Goal: Information Seeking & Learning: Find specific fact

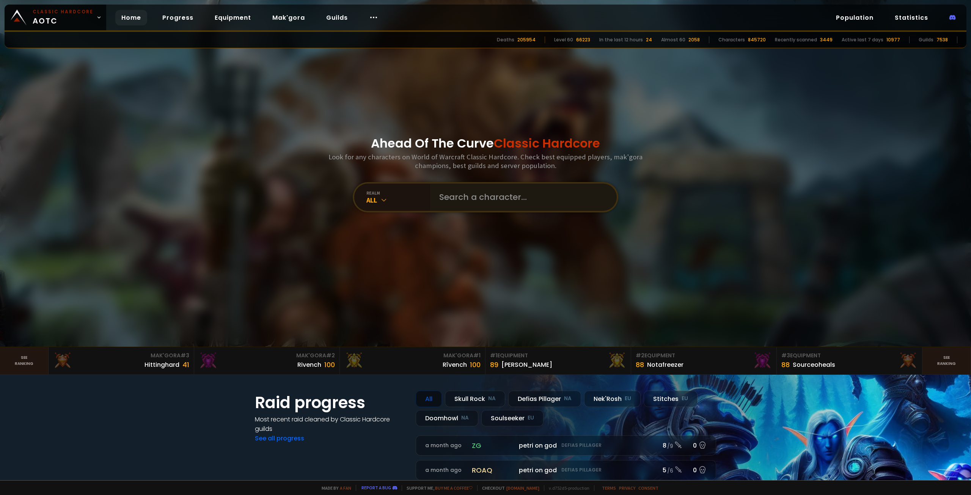
type input "Terriblethis"
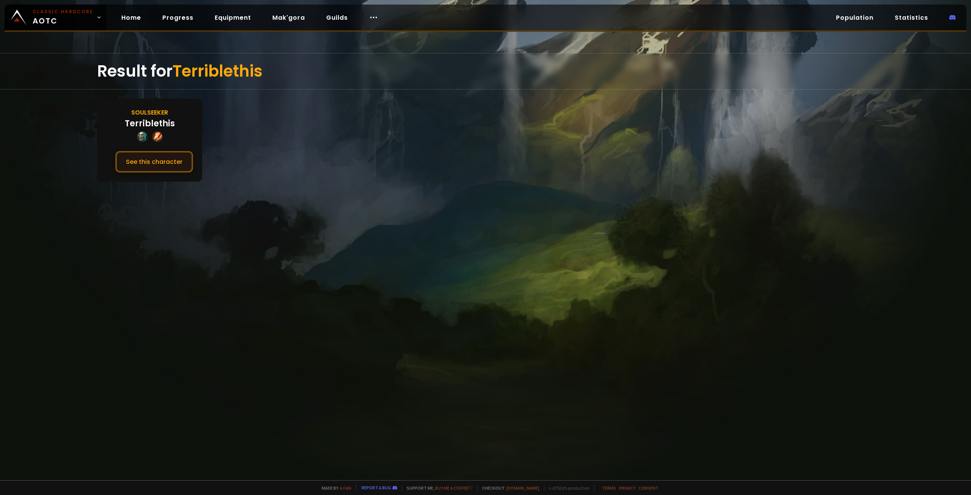
click at [164, 164] on button "See this character" at bounding box center [154, 162] width 78 height 22
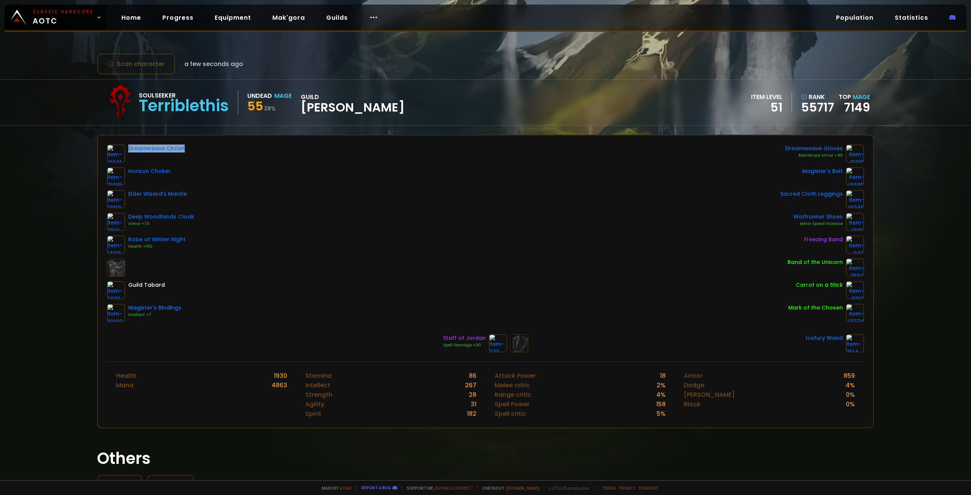
drag, startPoint x: 195, startPoint y: 147, endPoint x: 129, endPoint y: 149, distance: 66.8
click at [129, 149] on div "Dreamweave Circlet Horizon Choker Elder Wizard's Mantle Deep Woodlands Cloak Ar…" at bounding box center [485, 234] width 757 height 178
copy div "Dreamweave Circlet"
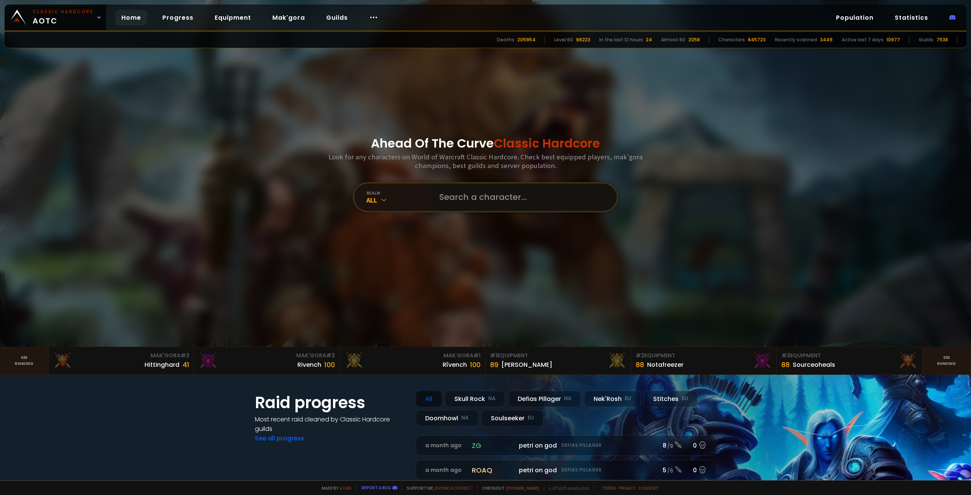
click at [454, 200] on input "text" at bounding box center [521, 197] width 173 height 27
type input "zeeg"
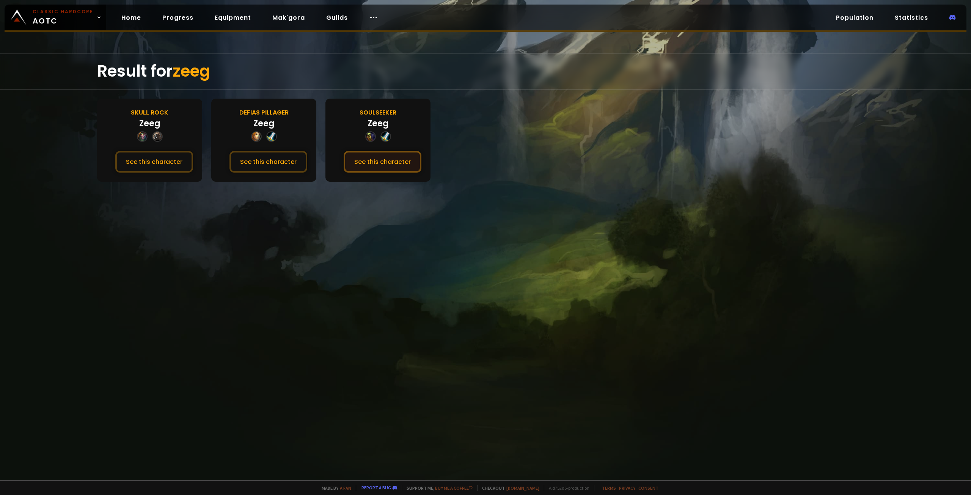
click at [380, 162] on button "See this character" at bounding box center [383, 162] width 78 height 22
